Goal: Task Accomplishment & Management: Manage account settings

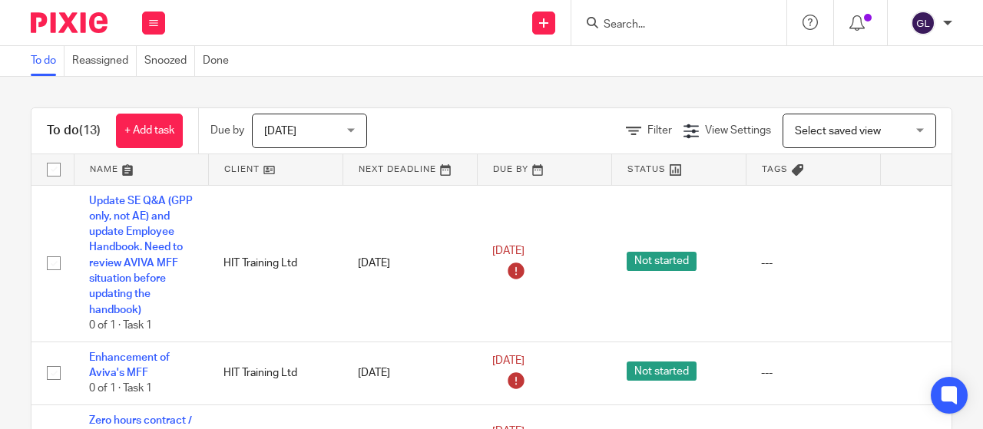
scroll to position [788, 0]
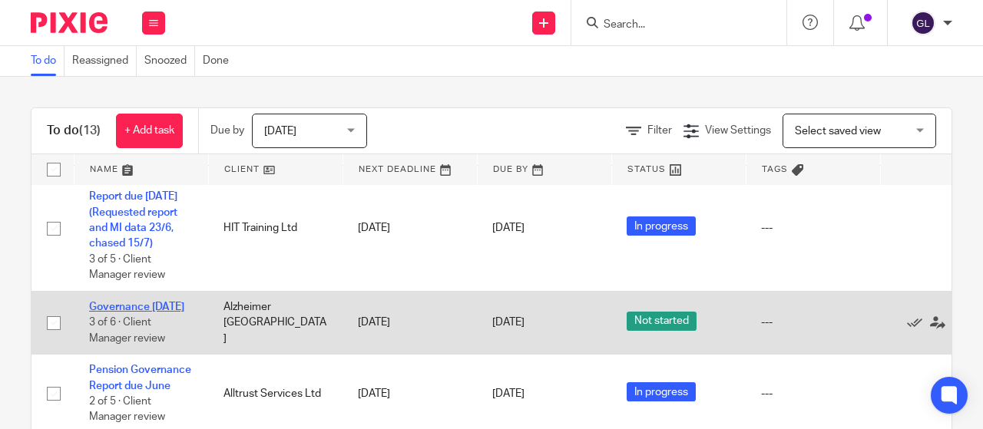
click at [101, 313] on link "Governance September 2025" at bounding box center [136, 307] width 95 height 11
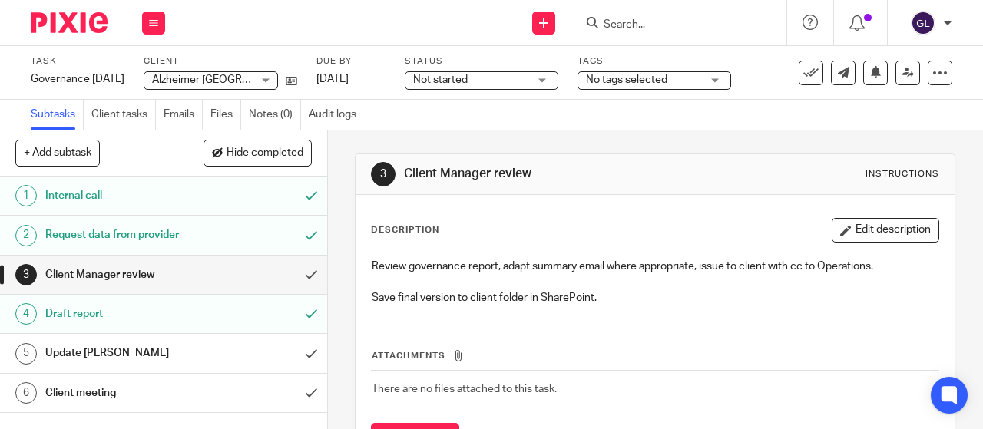
click at [468, 79] on span "Not started" at bounding box center [440, 80] width 55 height 11
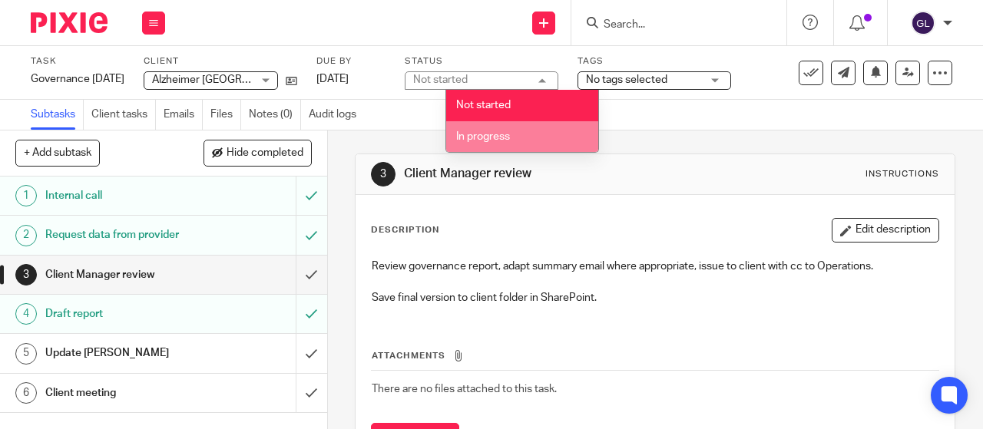
click at [493, 135] on span "In progress" at bounding box center [483, 136] width 54 height 11
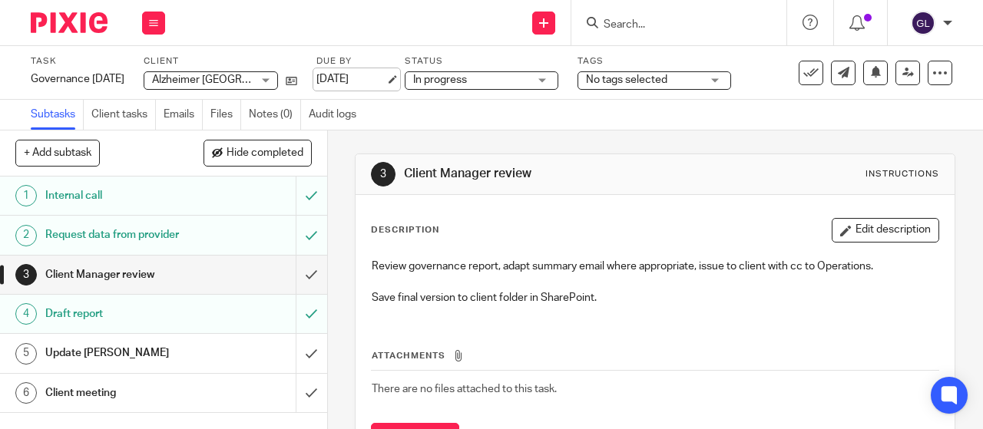
click at [386, 79] on link "19 Sep 2025" at bounding box center [351, 79] width 69 height 16
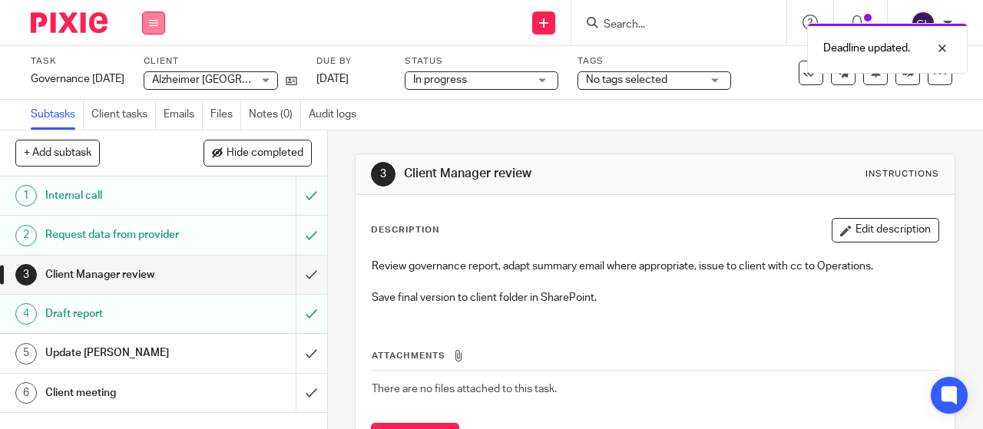
click at [160, 22] on button at bounding box center [153, 23] width 23 height 23
click at [145, 71] on link "Work" at bounding box center [146, 71] width 27 height 11
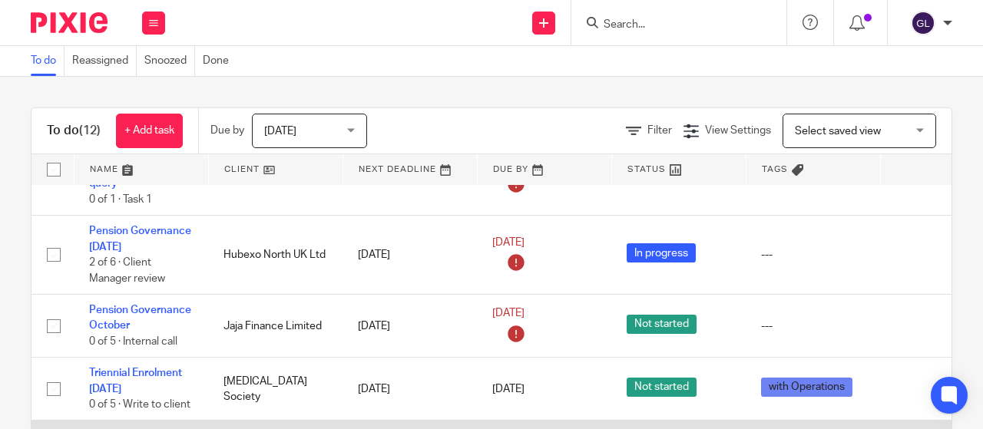
scroll to position [191, 0]
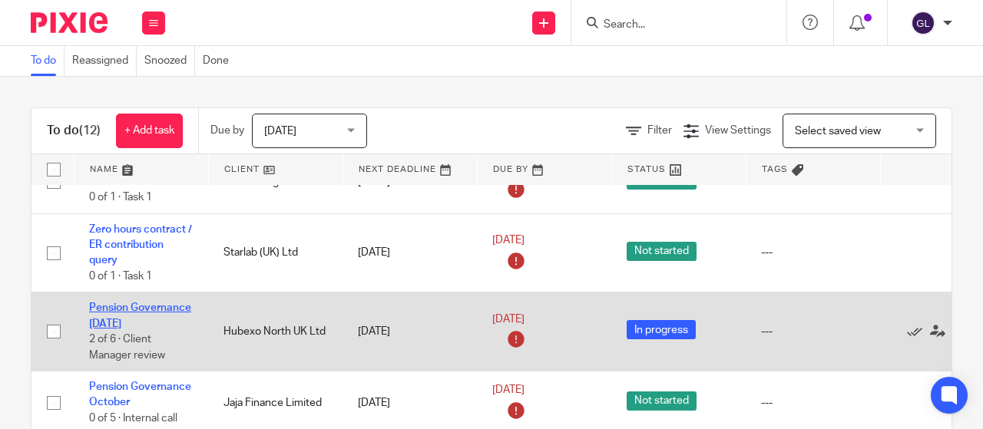
click at [140, 320] on link "Pension Governance October 2025" at bounding box center [140, 316] width 102 height 26
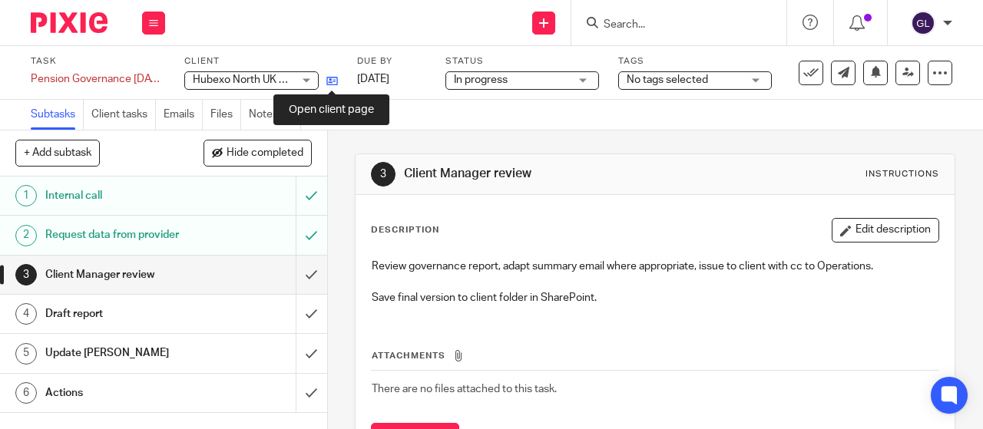
click at [333, 78] on icon at bounding box center [333, 81] width 12 height 12
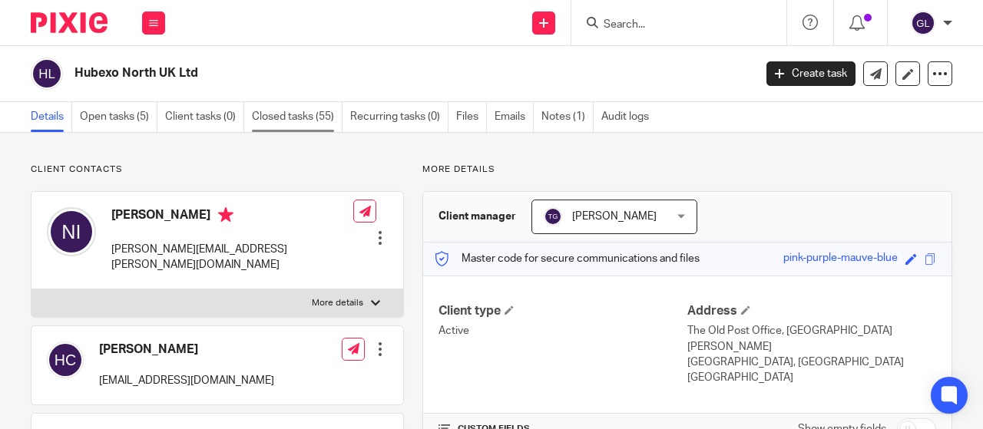
click at [277, 121] on link "Closed tasks (55)" at bounding box center [297, 117] width 91 height 30
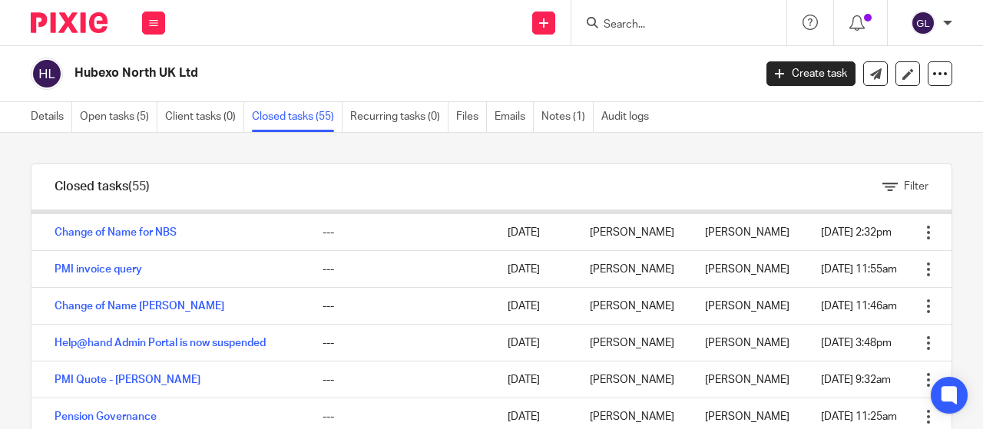
scroll to position [538, 0]
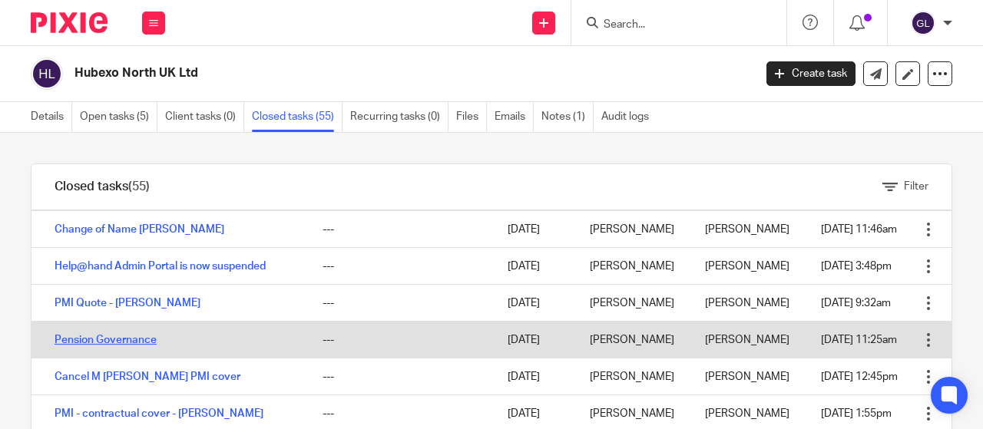
click at [141, 346] on link "Pension Governance" at bounding box center [106, 340] width 102 height 11
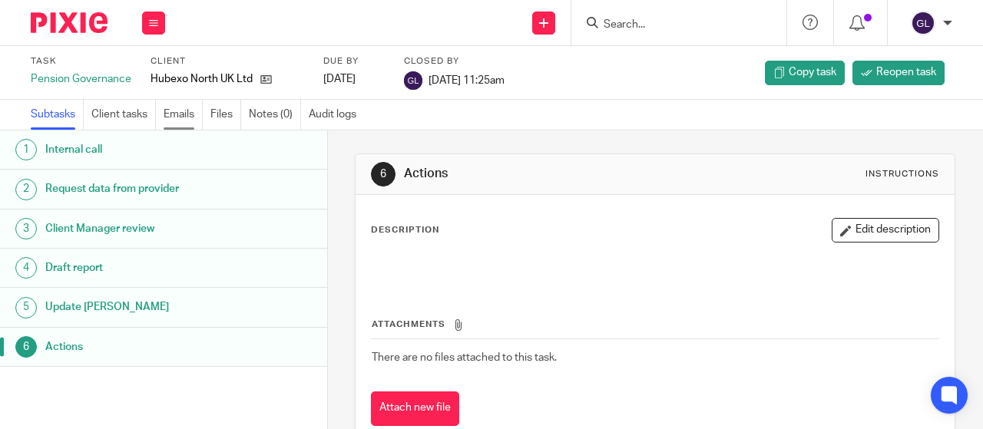
click at [183, 111] on link "Emails" at bounding box center [183, 115] width 39 height 30
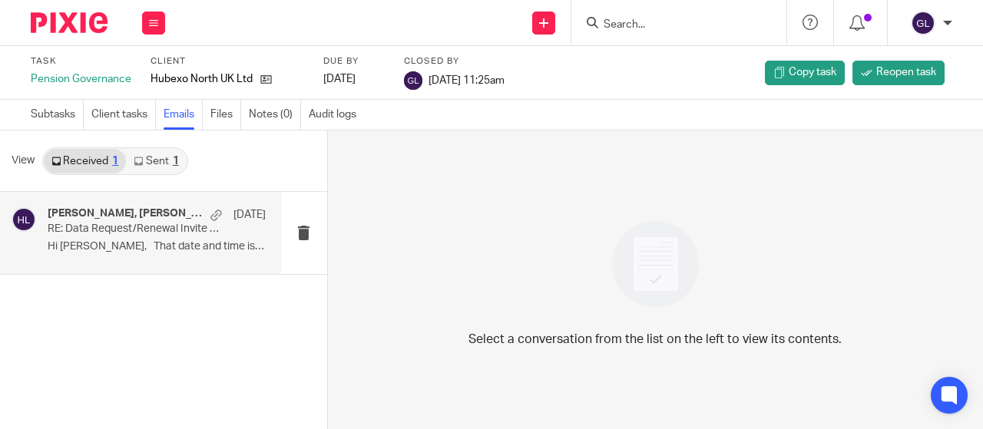
click at [147, 224] on p "RE: Data Request/Renewal Invite - [DATE] Group Life Assurance" at bounding box center [135, 229] width 174 height 13
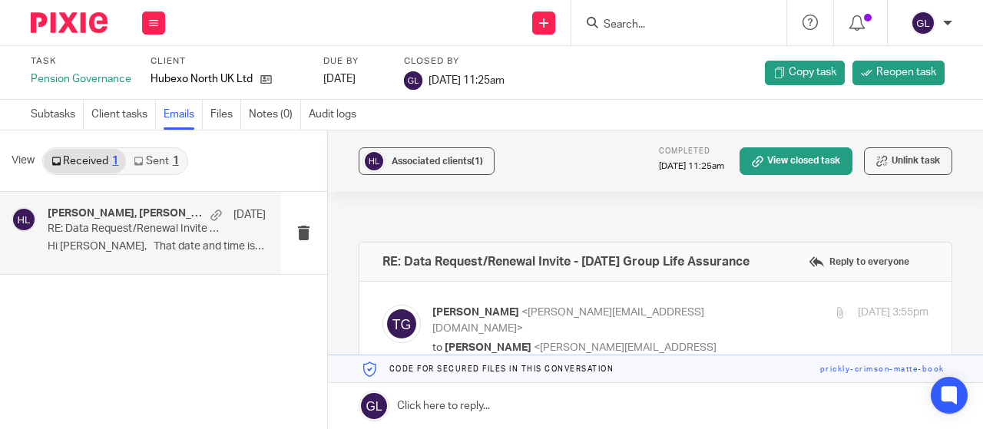
scroll to position [77, 0]
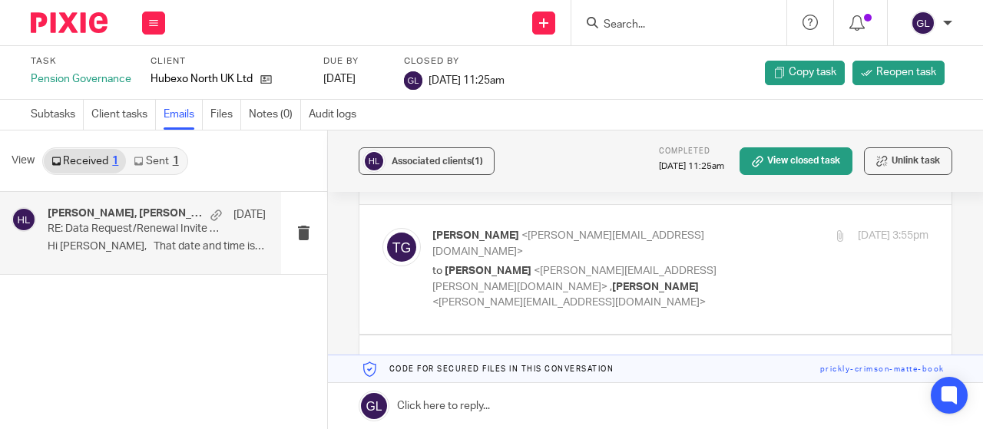
click at [685, 273] on p "to Nadine Ingram <nadine.ingram@byggfakta.co.uk> , Geoff Lord <geoff.lord@benef…" at bounding box center [598, 288] width 331 height 48
checkbox input "true"
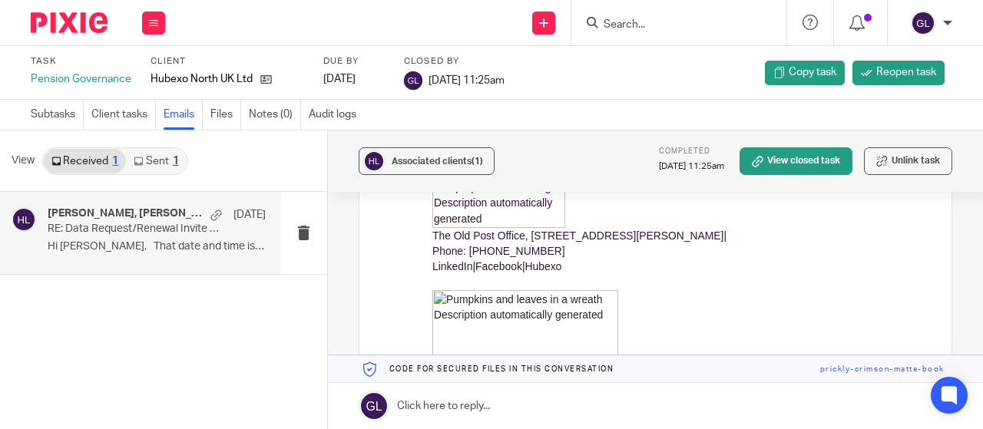
scroll to position [6761, 0]
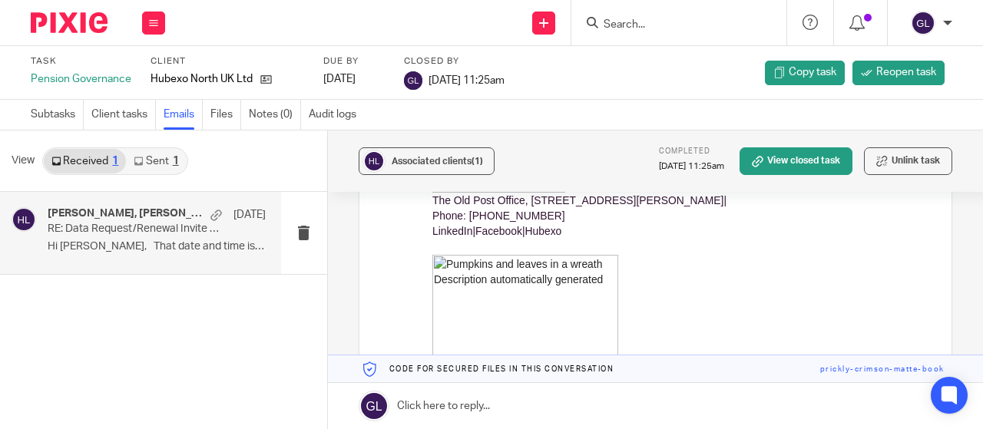
click at [154, 161] on link "Sent 1" at bounding box center [156, 161] width 60 height 25
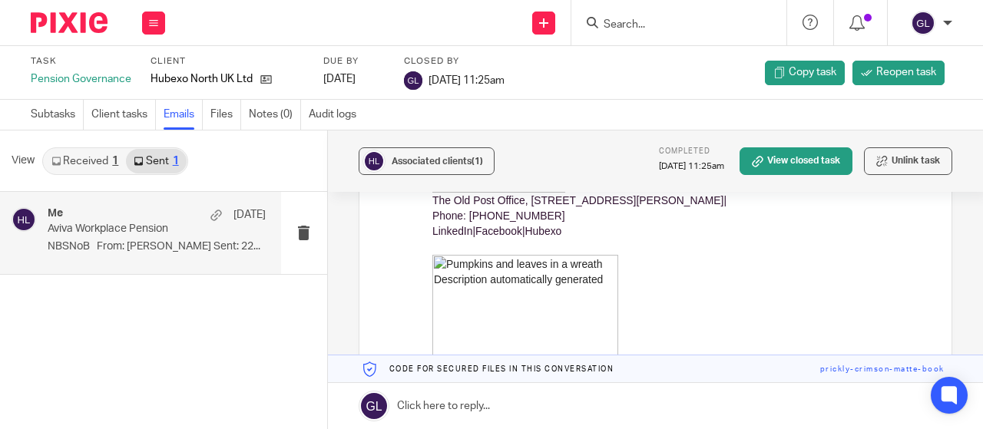
click at [124, 233] on p "Aviva Workplace Pension" at bounding box center [135, 229] width 174 height 13
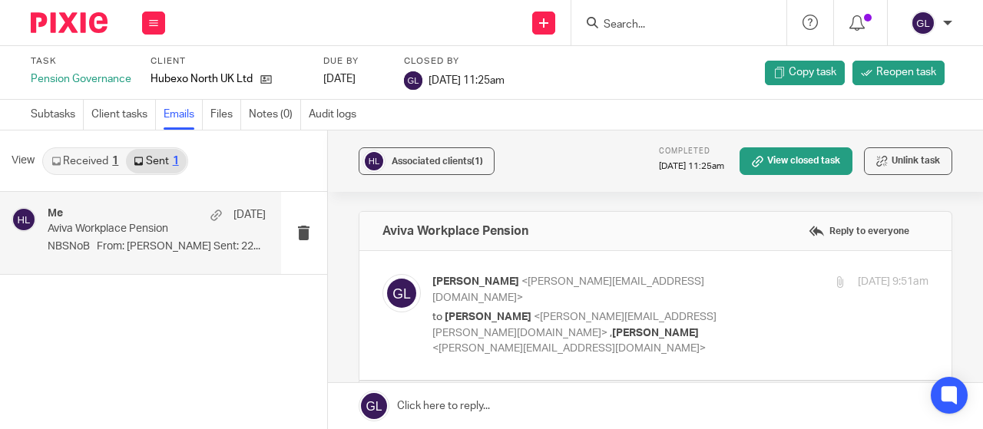
scroll to position [0, 0]
click at [701, 313] on p "to Nadine Ingram <nadine.ingram@byggfakta.co.uk> , Tim Gillingham <tim@benefiz.…" at bounding box center [598, 334] width 331 height 48
checkbox input "true"
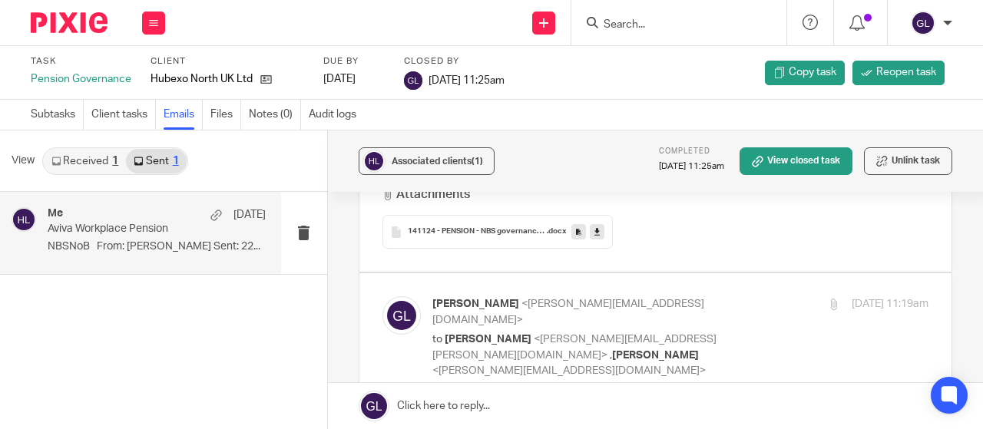
scroll to position [615, 0]
click at [656, 330] on p "to Nadine Ingram <nadine.ingram@byggfakta.co.uk> , Tim Gillingham <tim@benefiz.…" at bounding box center [598, 354] width 331 height 48
checkbox input "true"
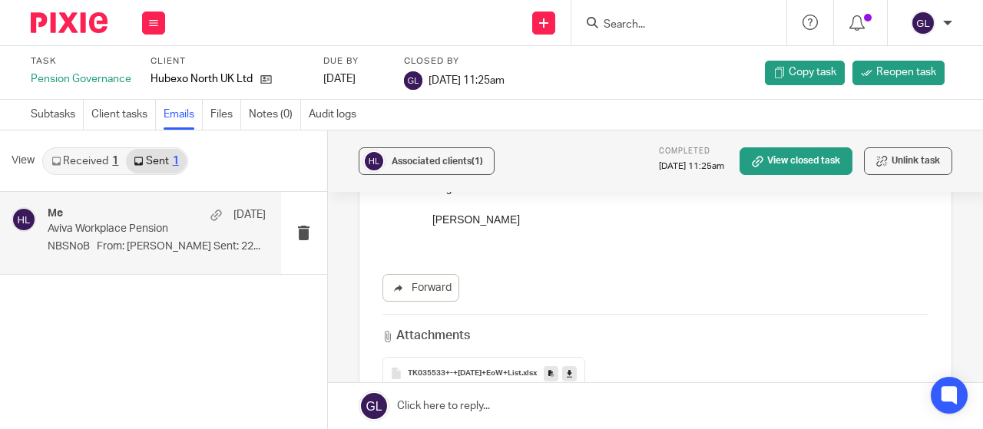
scroll to position [2458, 0]
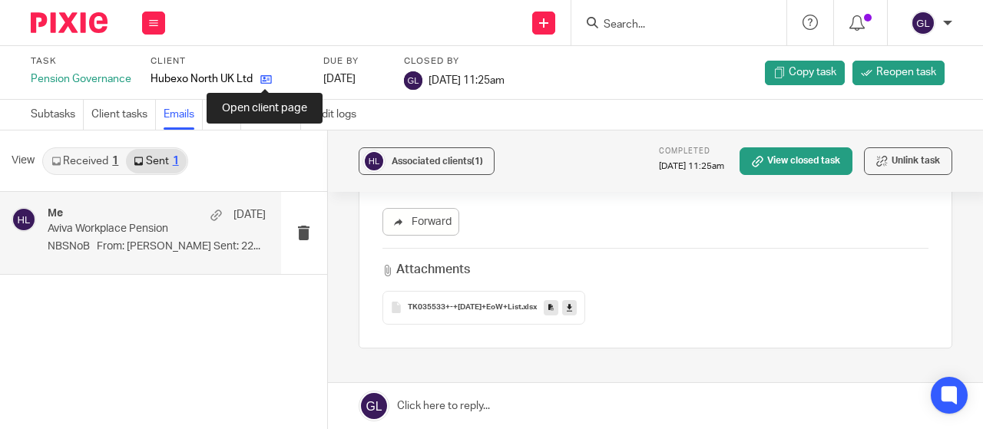
click at [268, 82] on icon at bounding box center [266, 80] width 12 height 12
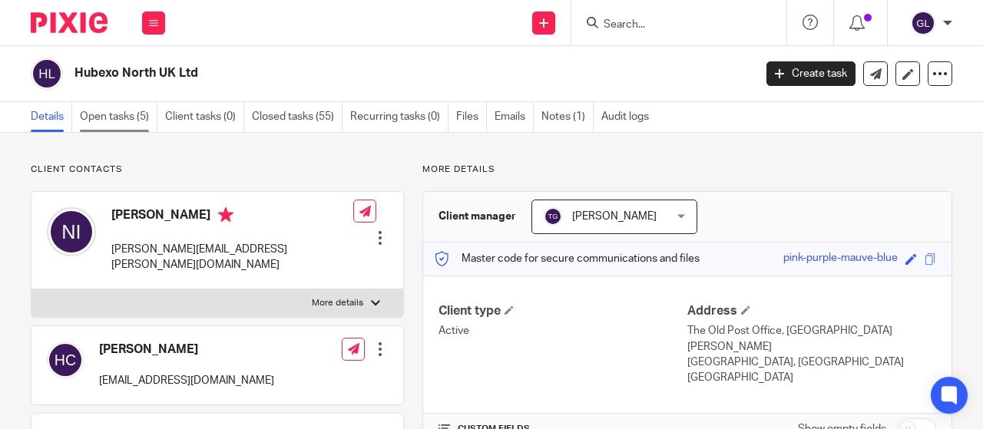
click at [114, 116] on link "Open tasks (5)" at bounding box center [119, 117] width 78 height 30
